Goal: Browse casually: Explore the website without a specific task or goal

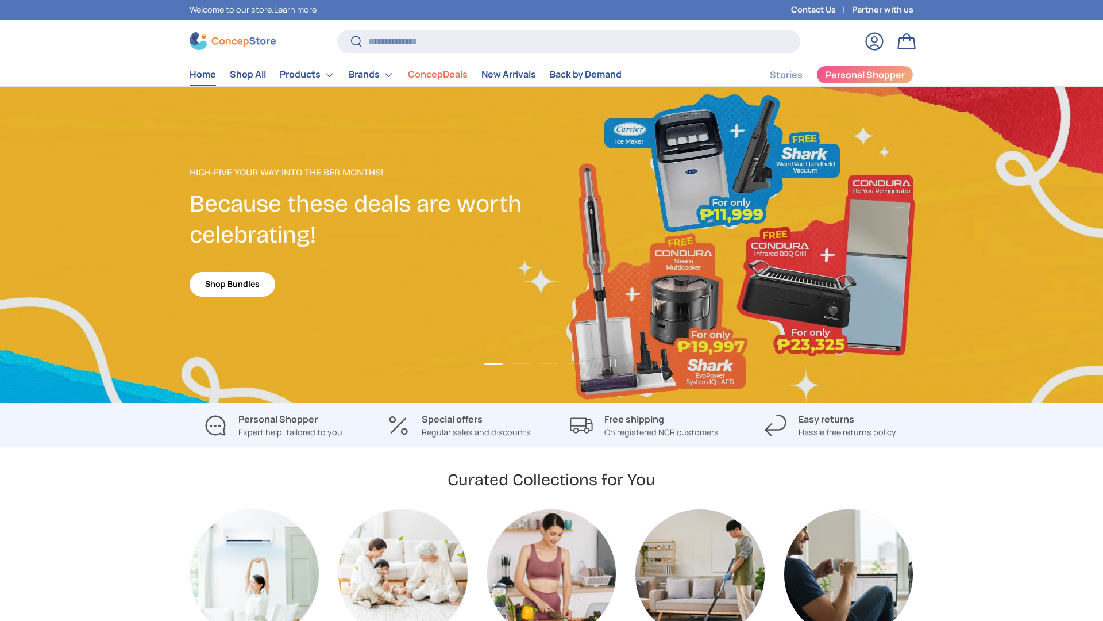
scroll to position [1336, 4699]
